Goal: Communication & Community: Participate in discussion

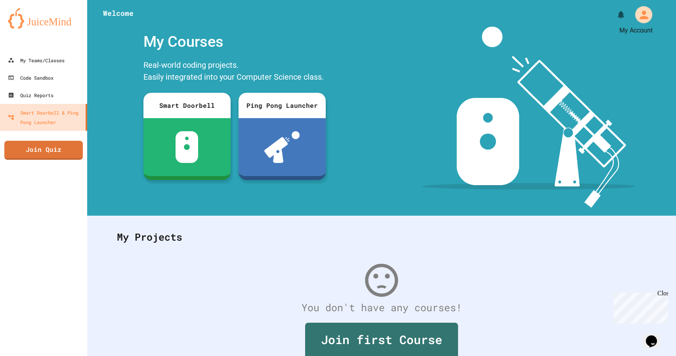
click at [637, 21] on icon "My Account" at bounding box center [643, 14] width 13 height 13
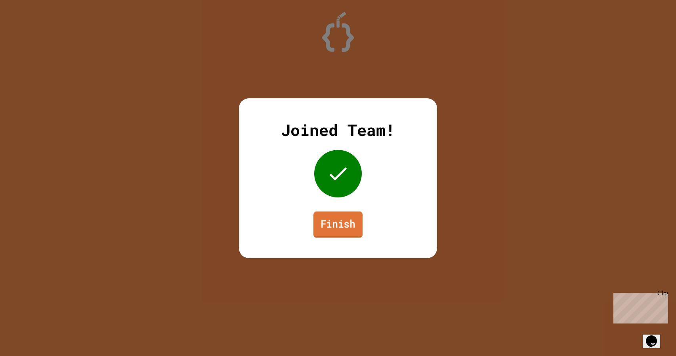
click at [332, 223] on link "Finish" at bounding box center [337, 224] width 49 height 26
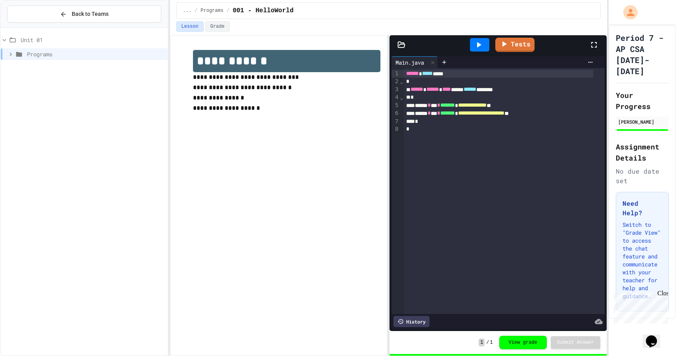
click at [13, 54] on icon at bounding box center [10, 54] width 7 height 7
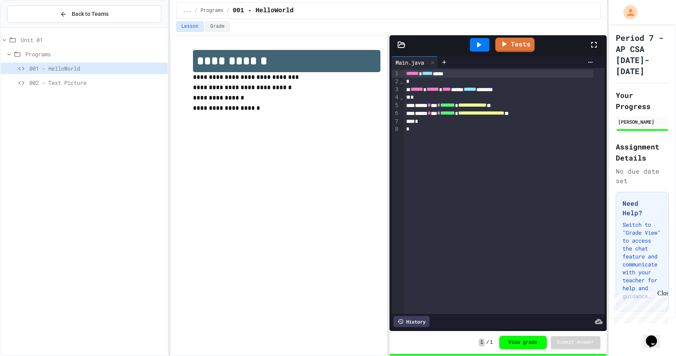
click at [30, 85] on span "002 - Text Picture" at bounding box center [96, 82] width 135 height 8
